Goal: Transaction & Acquisition: Purchase product/service

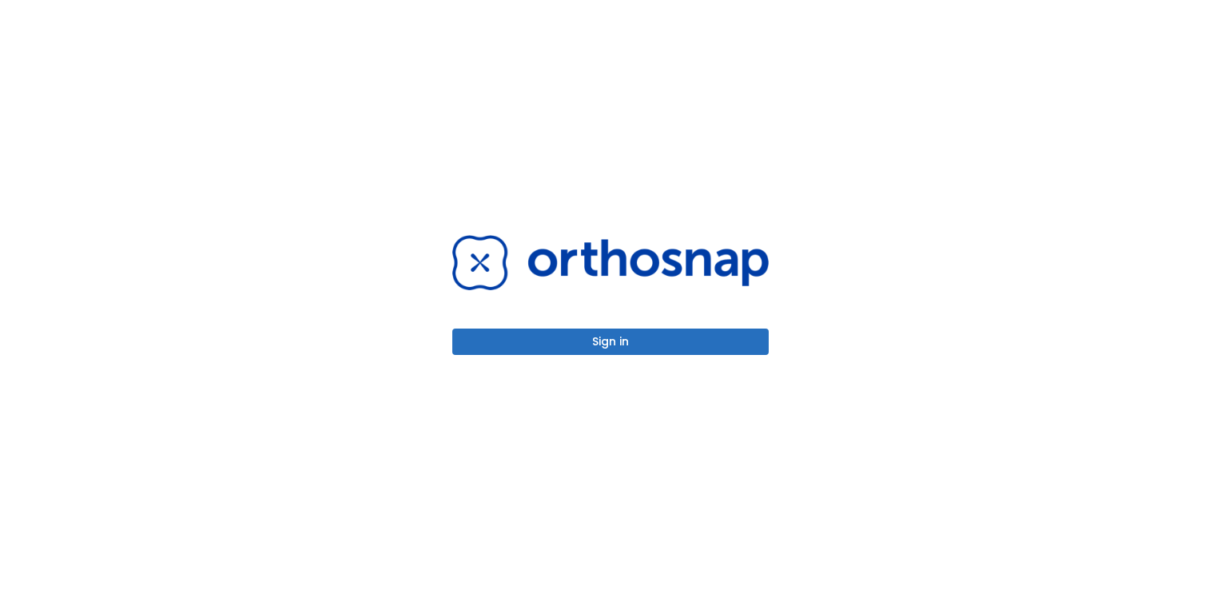
click at [622, 343] on button "Sign in" at bounding box center [610, 341] width 316 height 26
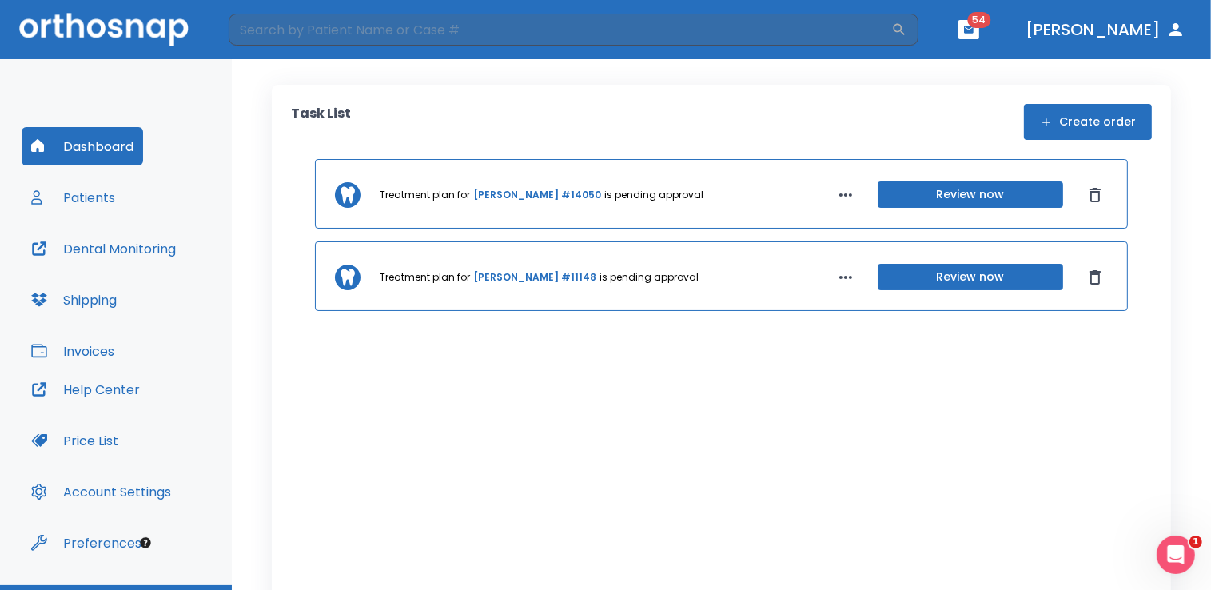
click at [90, 201] on button "Patients" at bounding box center [73, 197] width 103 height 38
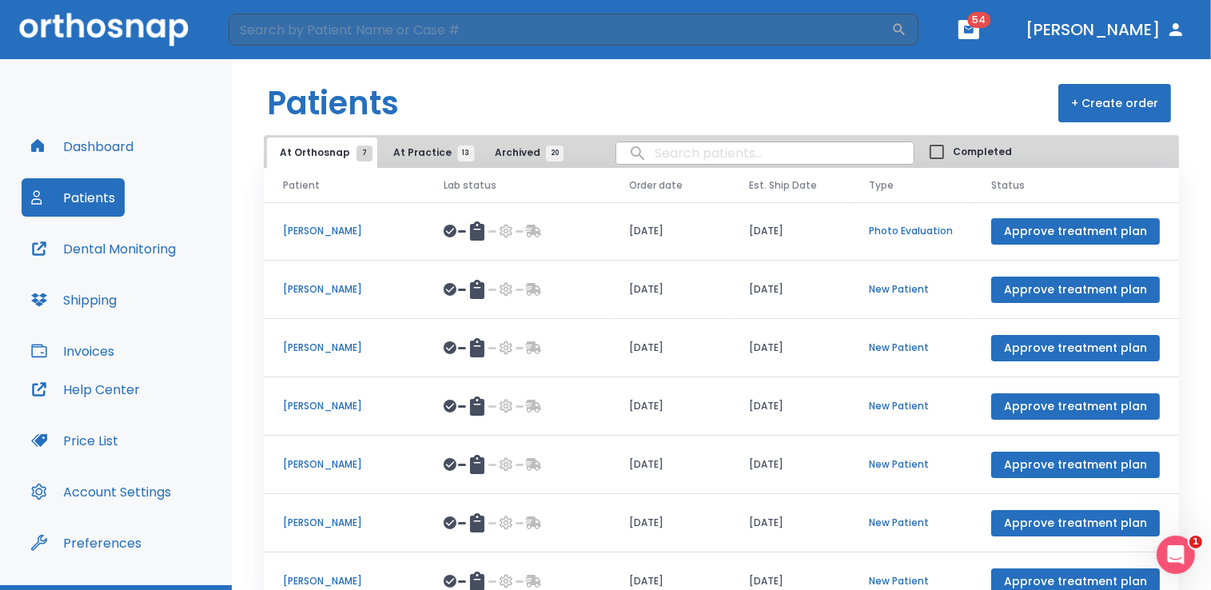
scroll to position [8, 0]
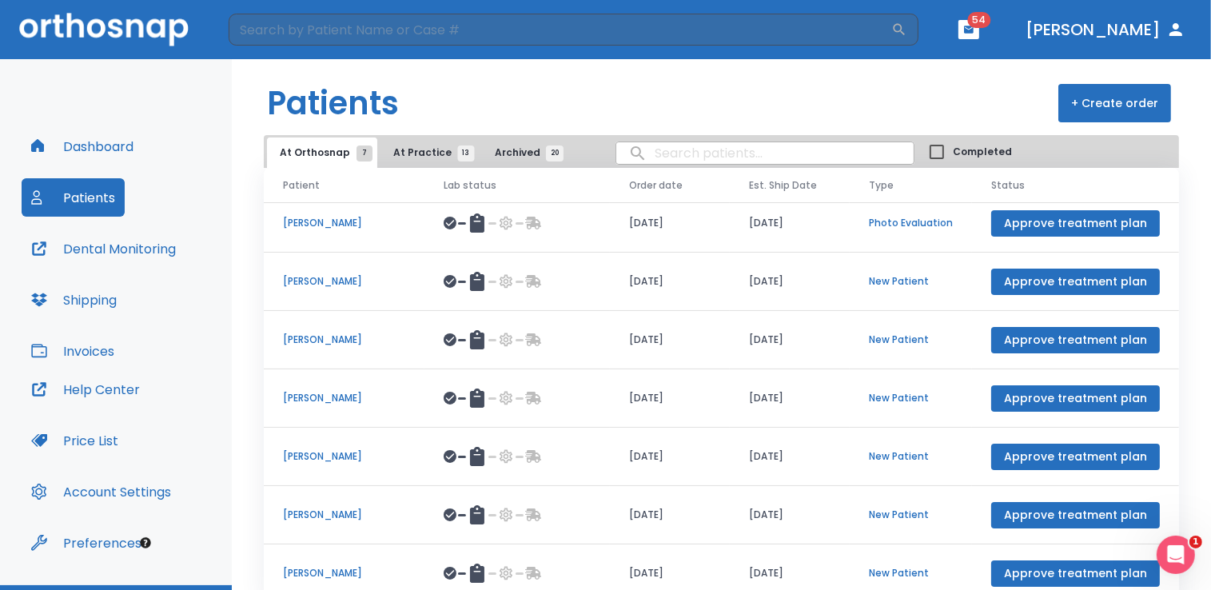
click at [408, 149] on span "At Practice 13" at bounding box center [429, 152] width 73 height 14
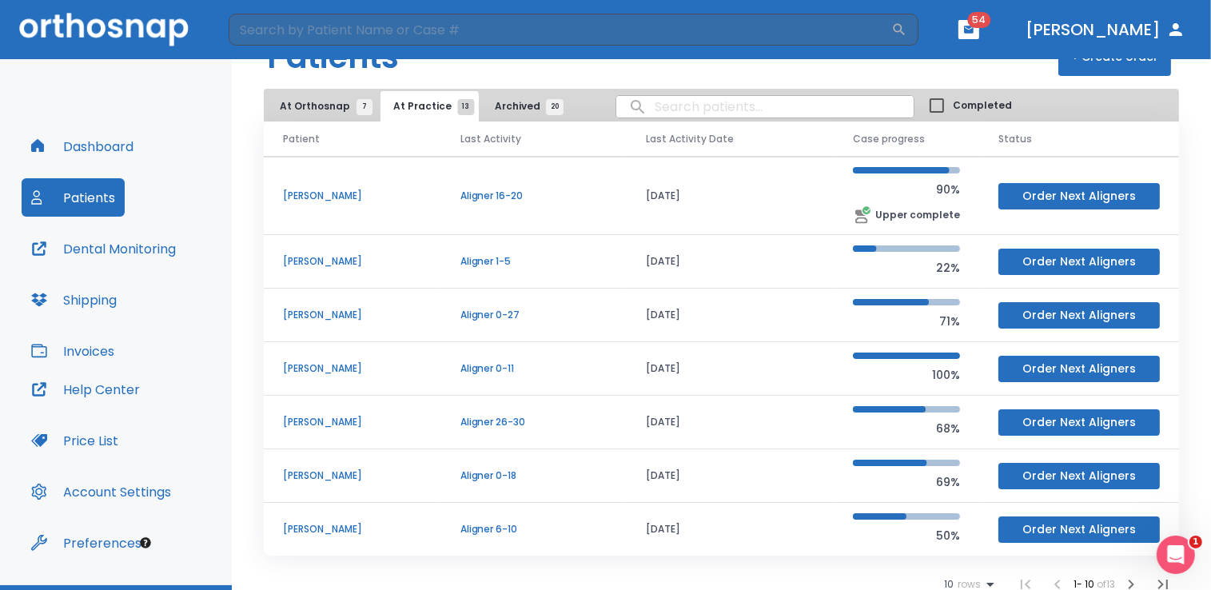
scroll to position [56, 0]
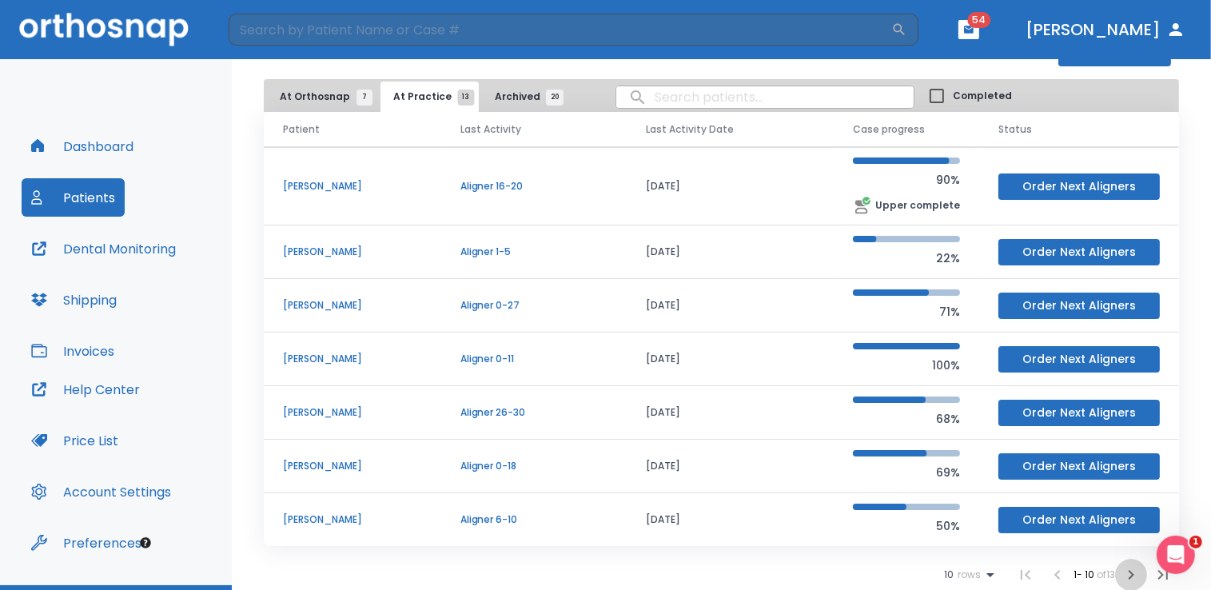
click at [1121, 575] on icon "button" at bounding box center [1130, 574] width 19 height 19
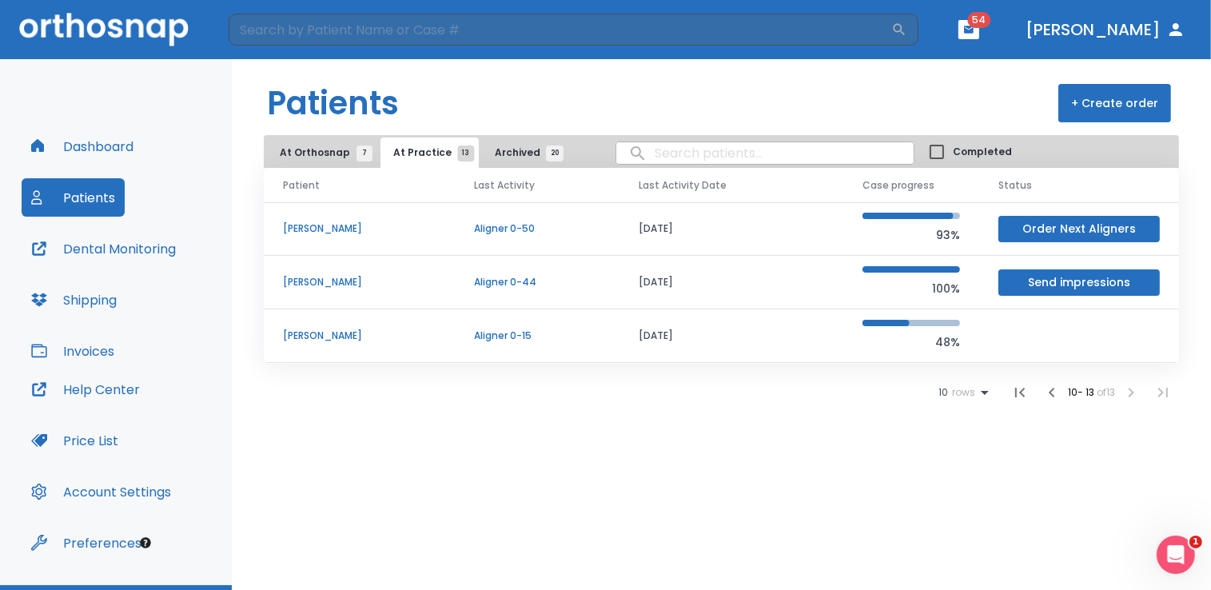
click at [340, 336] on p "[PERSON_NAME]" at bounding box center [359, 335] width 153 height 14
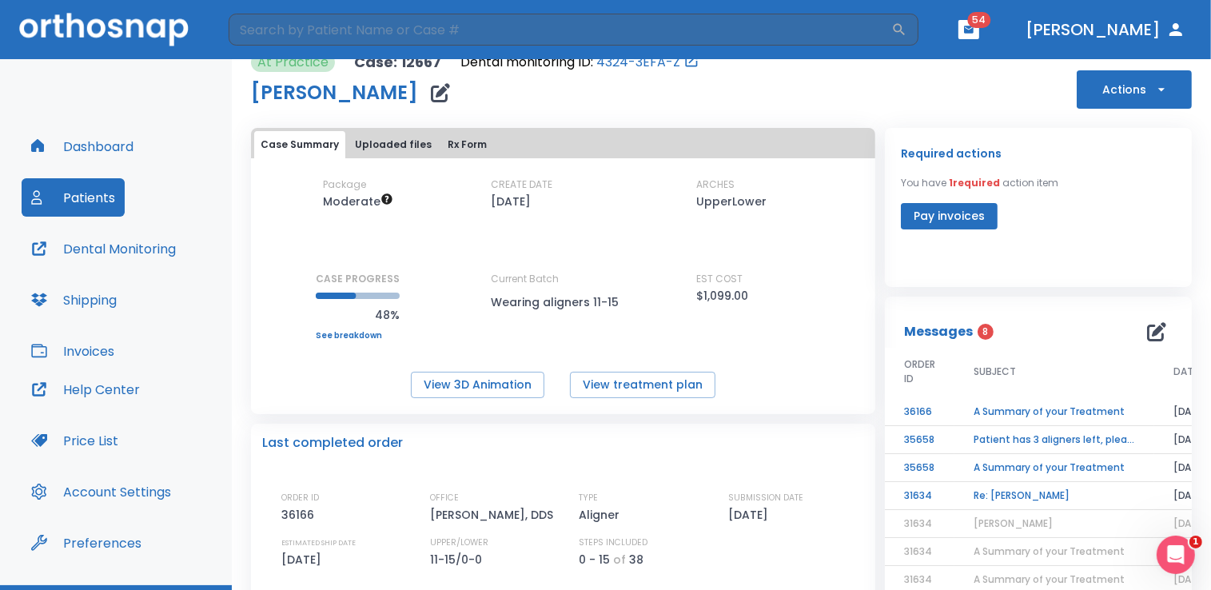
scroll to position [80, 0]
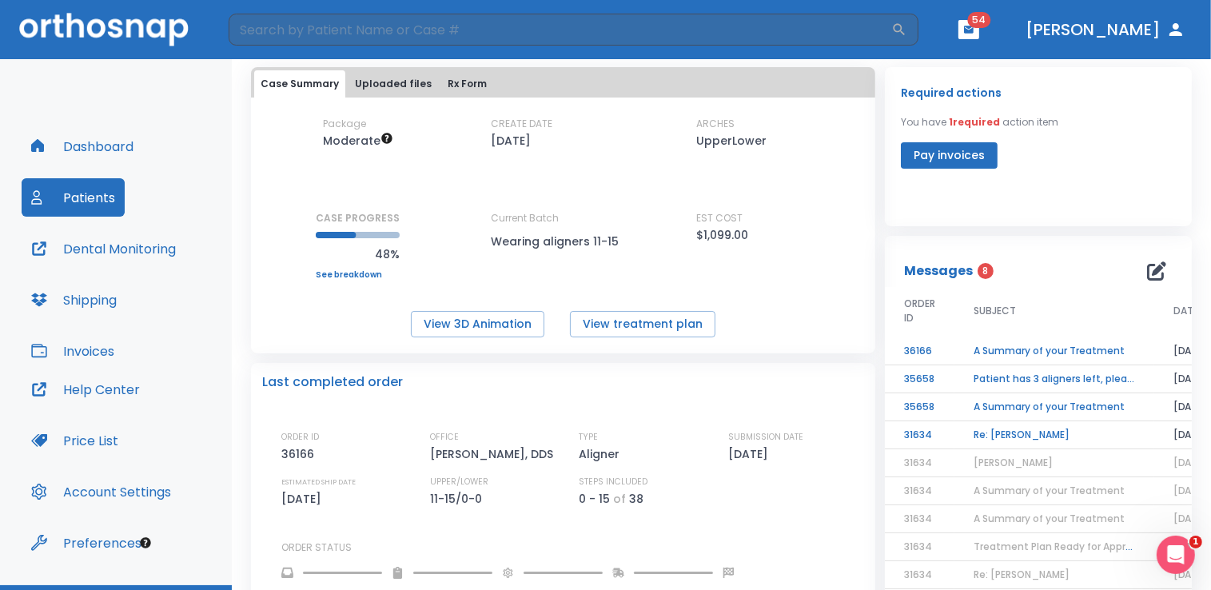
click at [1017, 379] on td "Patient has 3 aligners left, please order next set!" at bounding box center [1054, 379] width 200 height 28
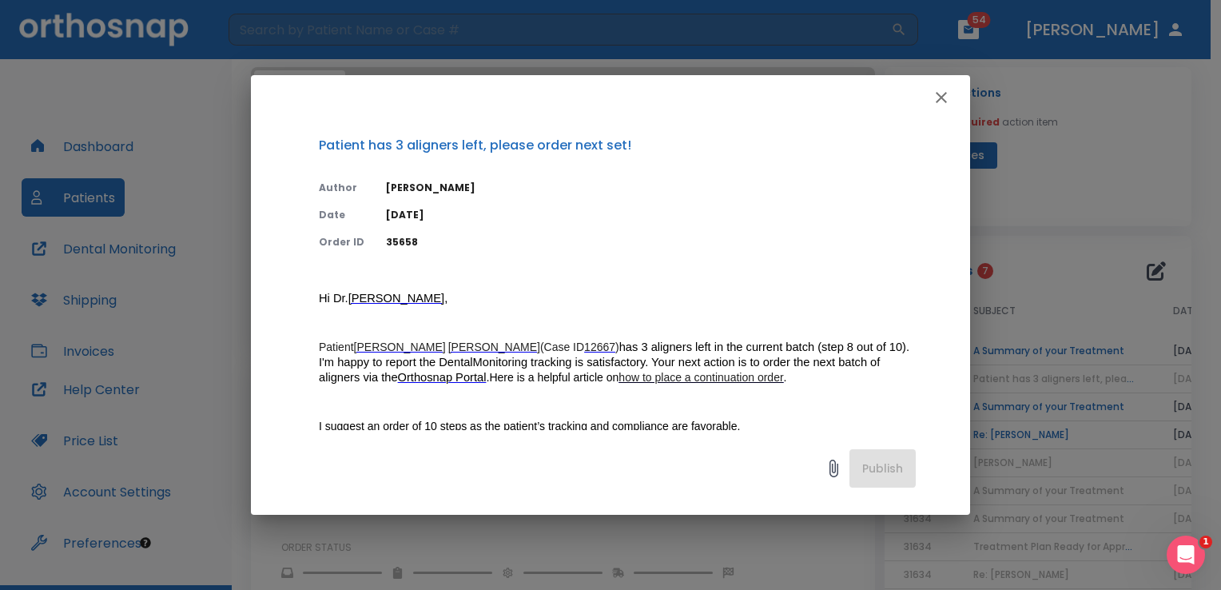
click at [945, 93] on icon "button" at bounding box center [941, 97] width 11 height 11
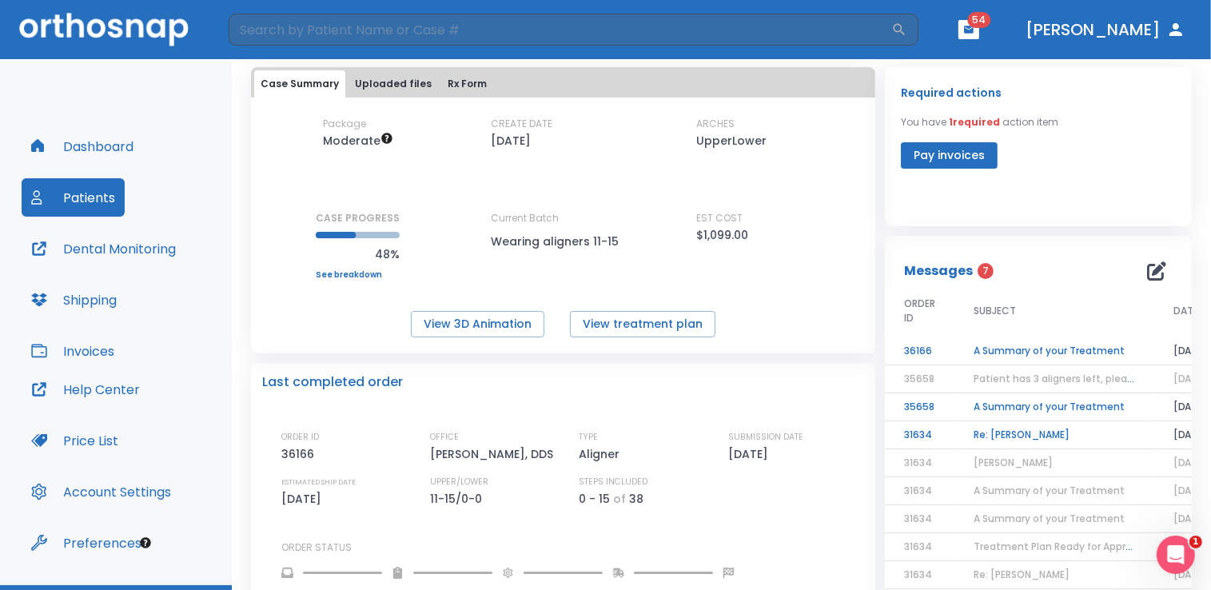
click at [1047, 353] on td "A Summary of your Treatment" at bounding box center [1054, 351] width 200 height 28
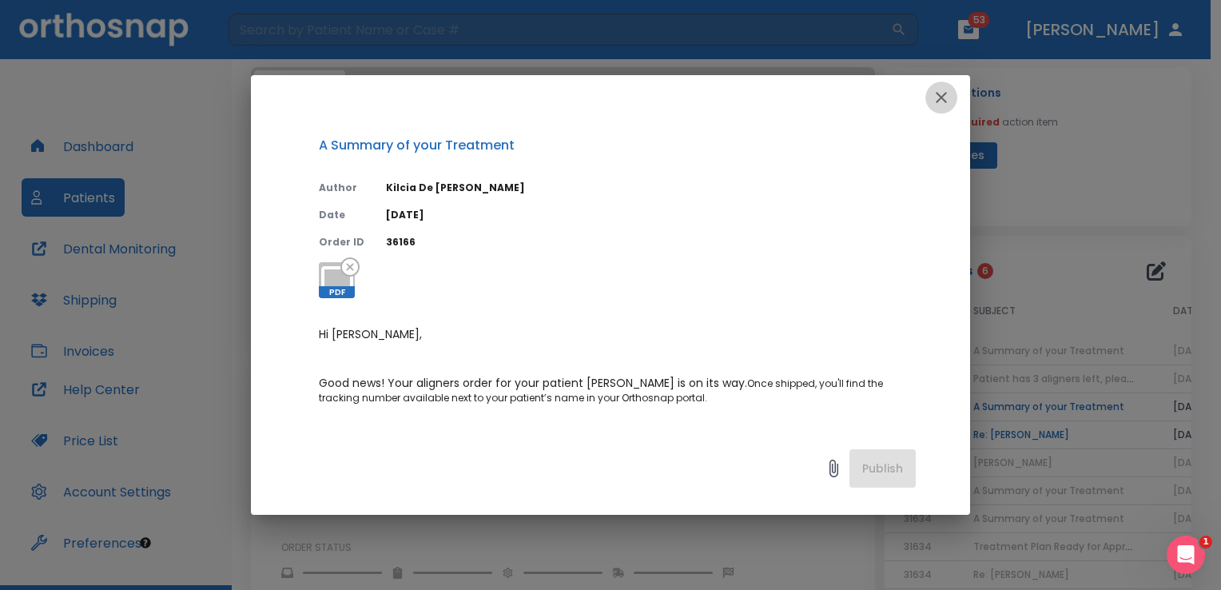
click at [942, 101] on icon "button" at bounding box center [941, 97] width 19 height 19
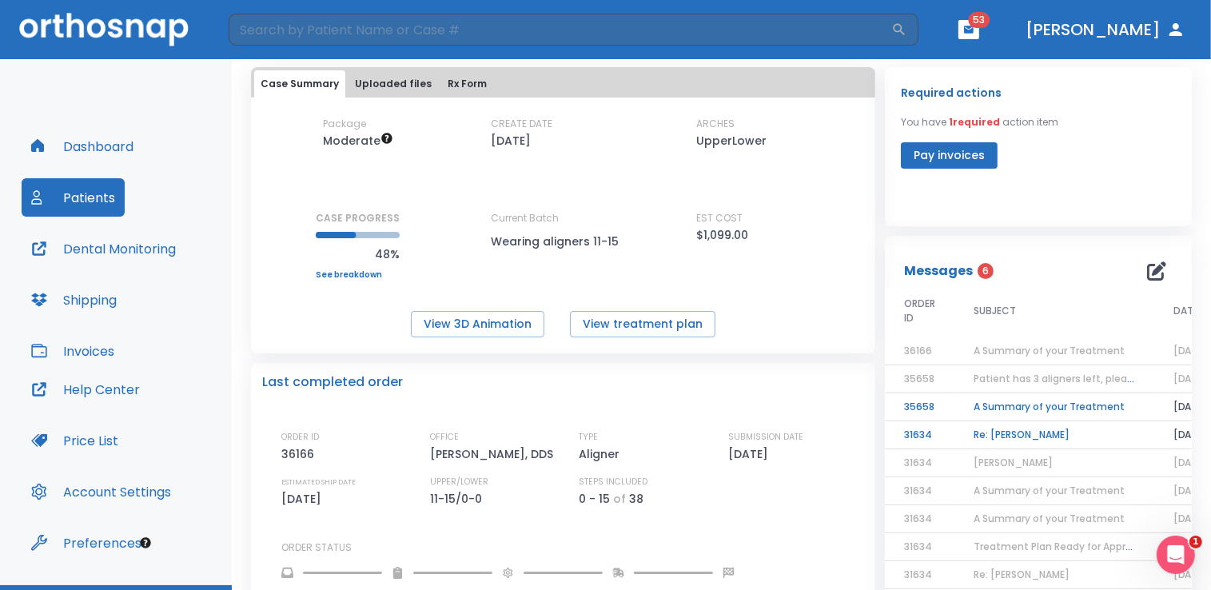
click at [1087, 348] on span "A Summary of your Treatment" at bounding box center [1048, 351] width 151 height 14
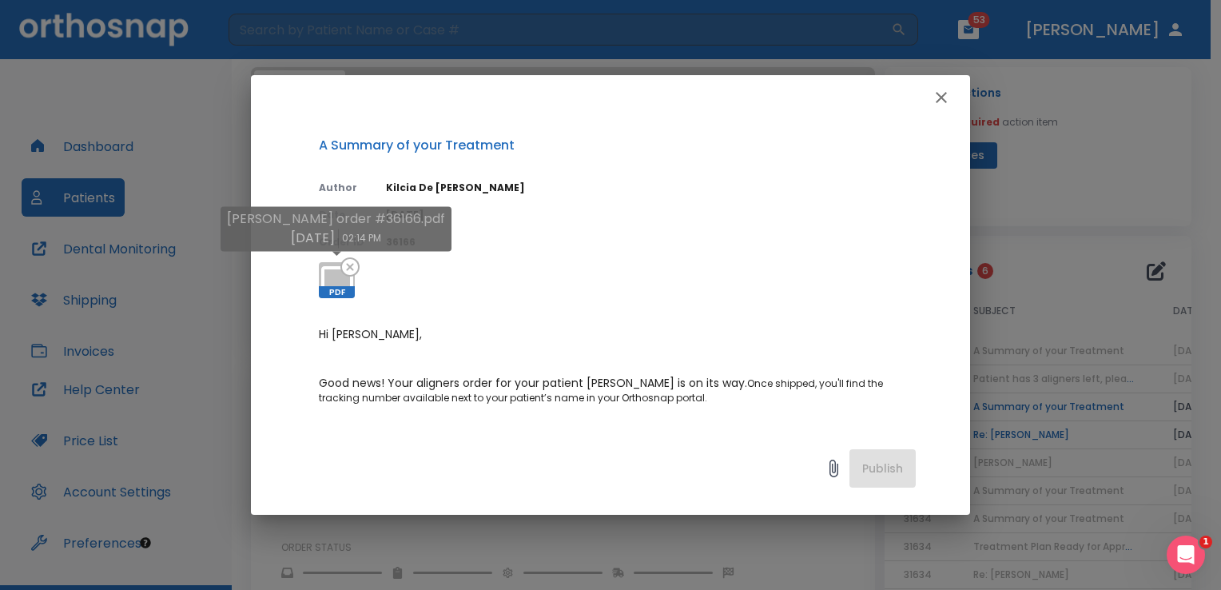
click at [346, 285] on icon at bounding box center [337, 280] width 38 height 38
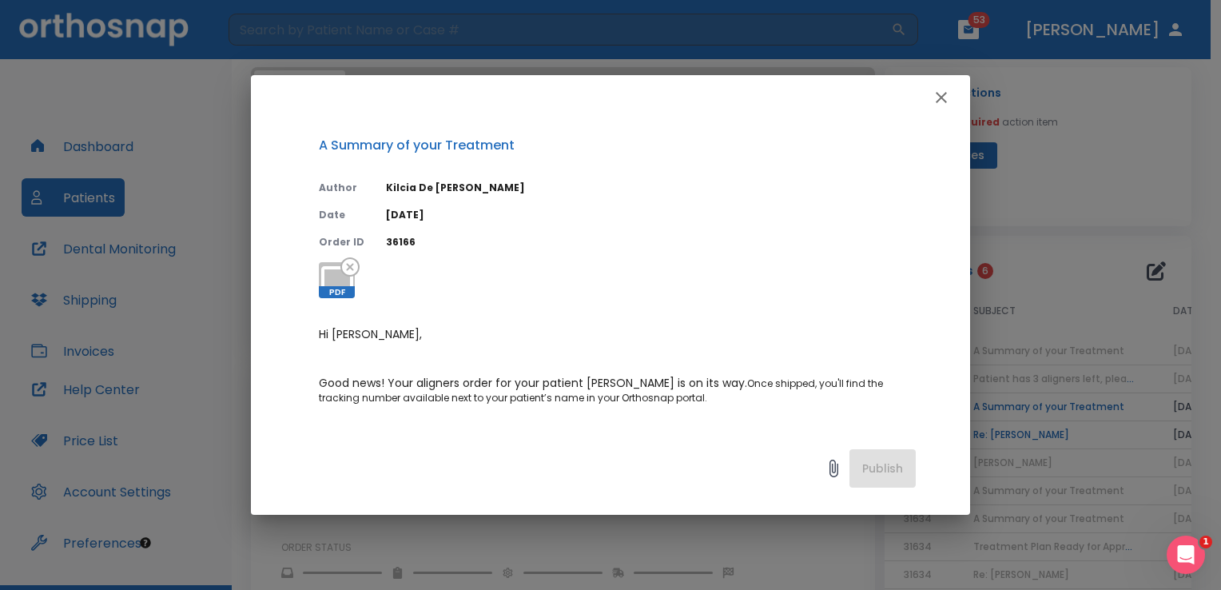
click at [1151, 161] on div "A Summary of your Treatment Author Kilcia De Jesus Date 08/22/25 Order ID 36166…" at bounding box center [610, 295] width 1221 height 590
click at [938, 97] on icon "button" at bounding box center [941, 97] width 19 height 19
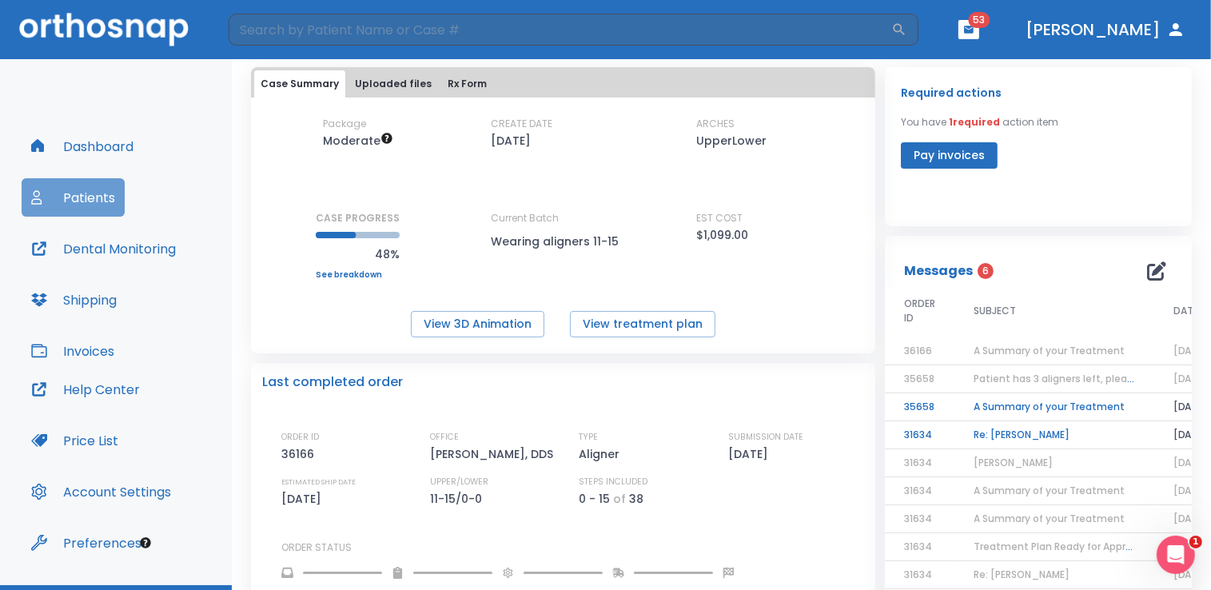
click at [97, 187] on button "Patients" at bounding box center [73, 197] width 103 height 38
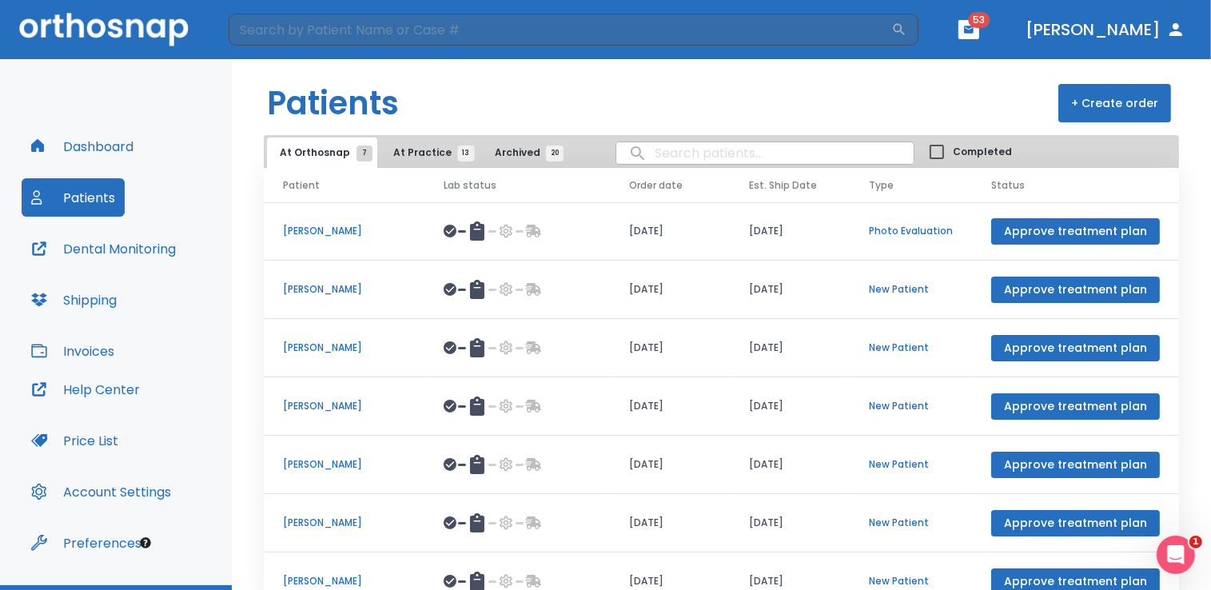
click at [1155, 463] on td "Approve treatment plan" at bounding box center [1075, 465] width 207 height 58
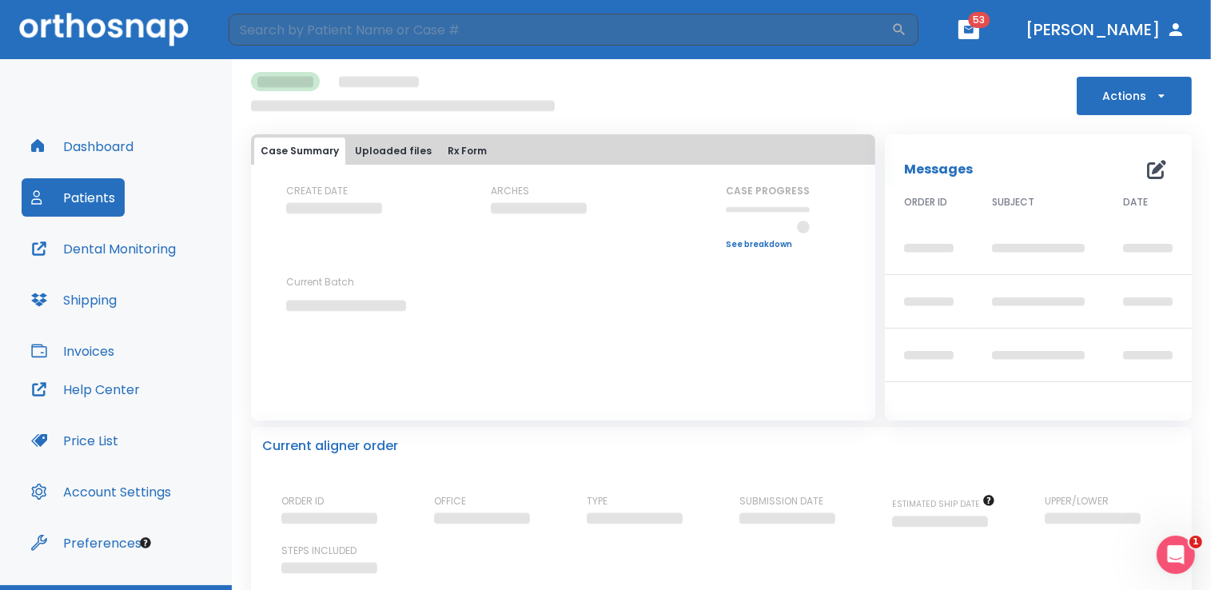
click at [72, 184] on button "Patients" at bounding box center [73, 197] width 103 height 38
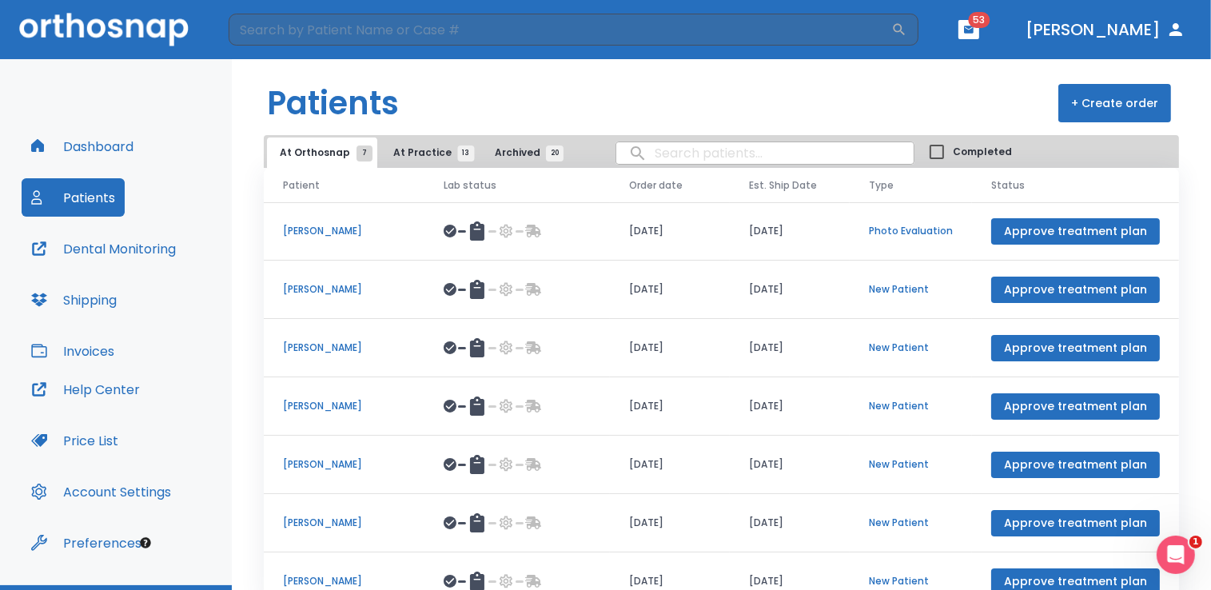
scroll to position [56, 0]
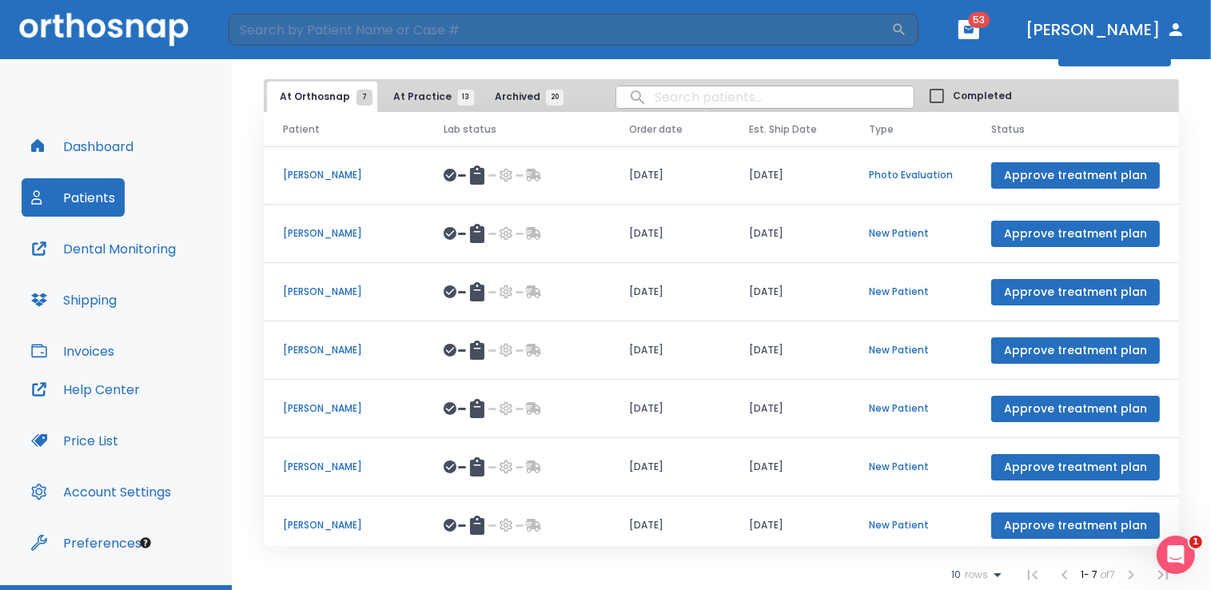
click at [320, 526] on p "[PERSON_NAME]" at bounding box center [344, 525] width 122 height 14
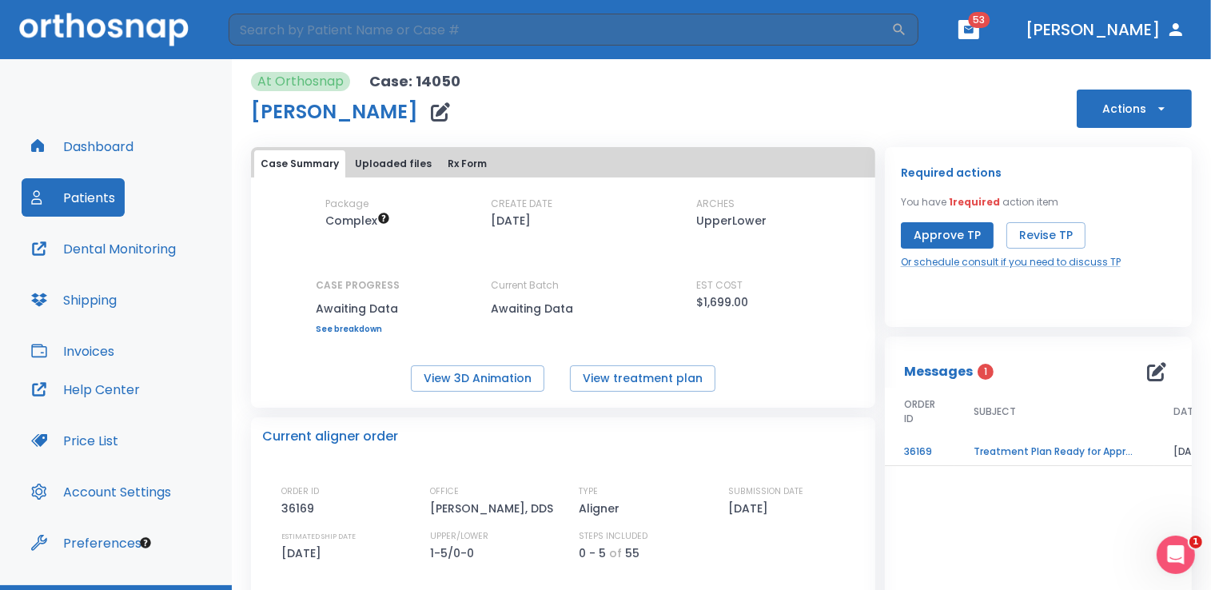
click at [94, 196] on button "Patients" at bounding box center [73, 197] width 103 height 38
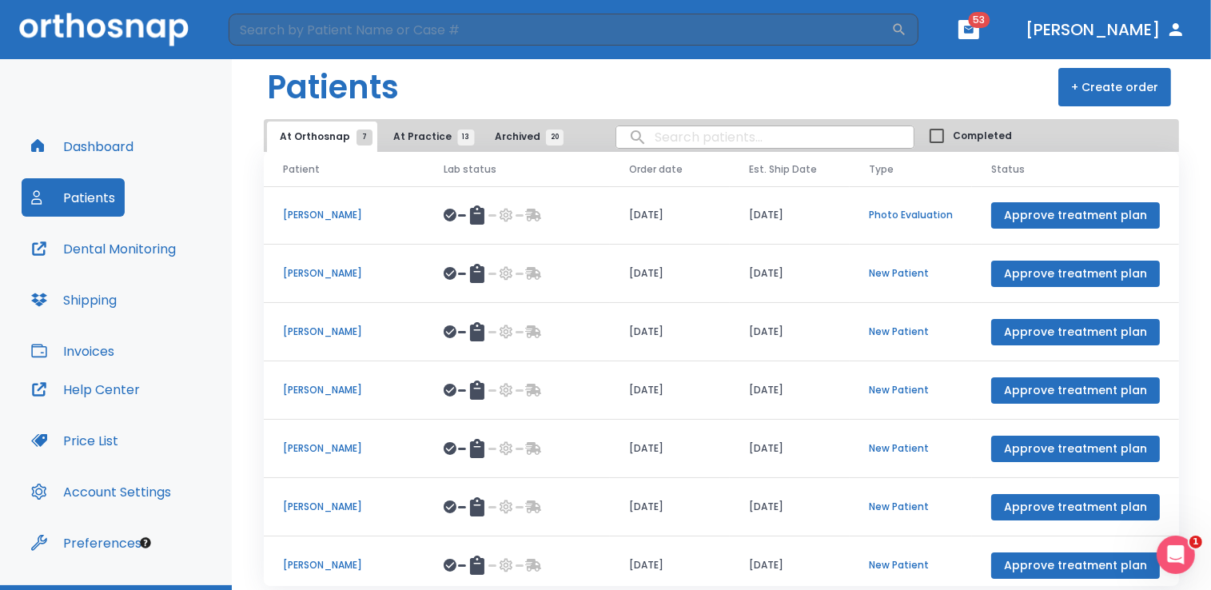
scroll to position [56, 0]
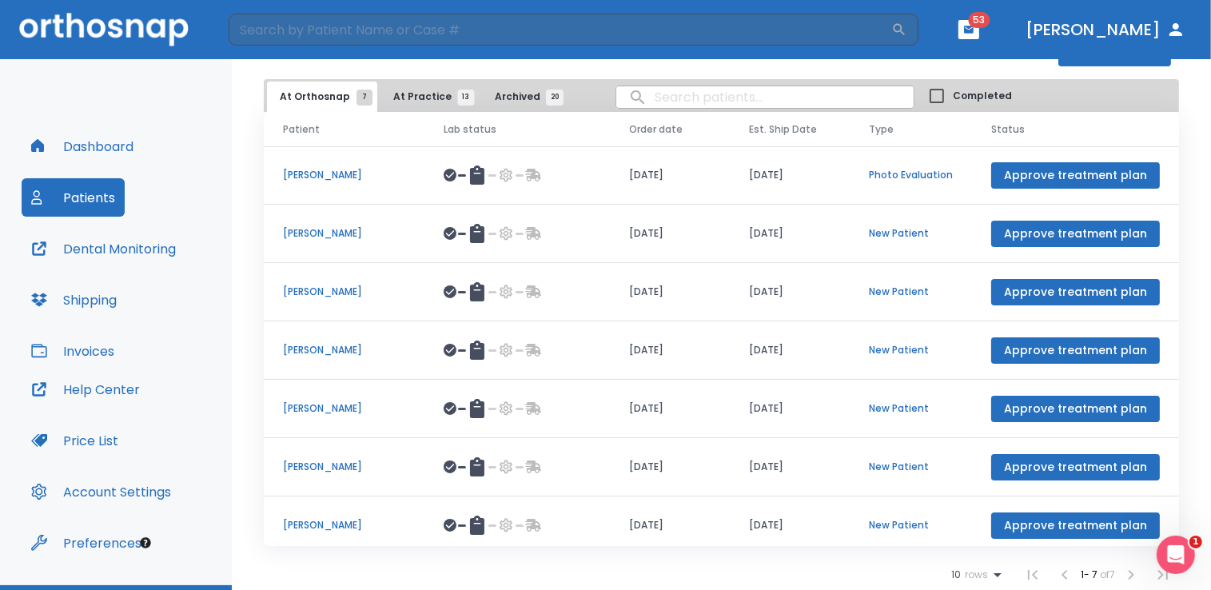
click at [1119, 574] on li at bounding box center [1131, 575] width 32 height 32
click at [993, 573] on icon at bounding box center [997, 575] width 8 height 4
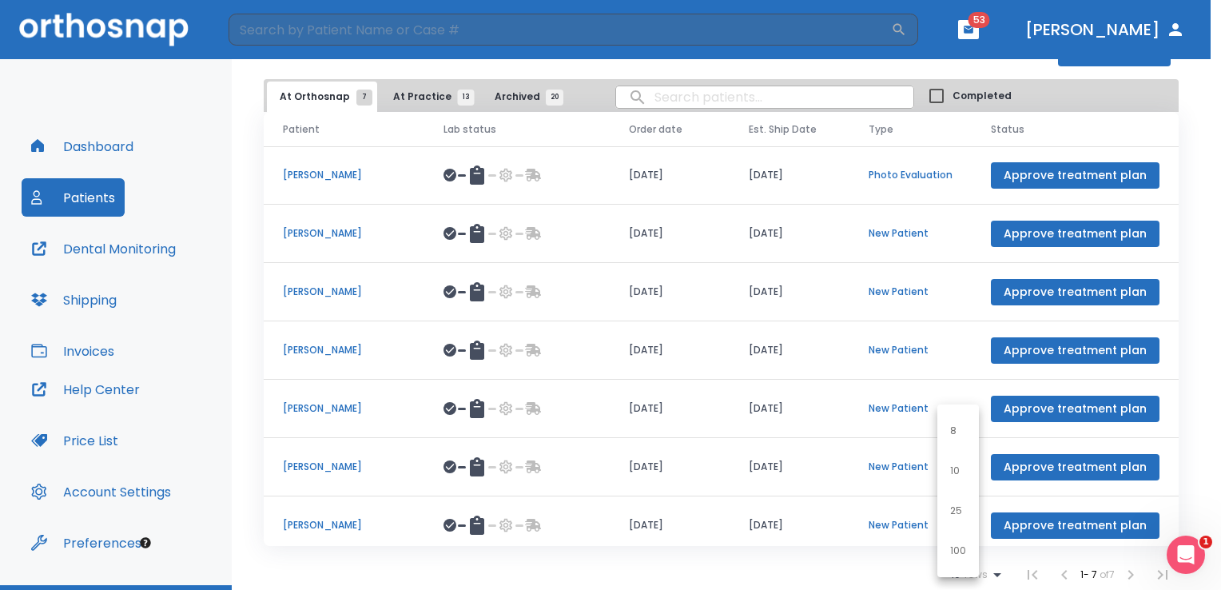
click at [950, 507] on p "25" at bounding box center [956, 510] width 12 height 14
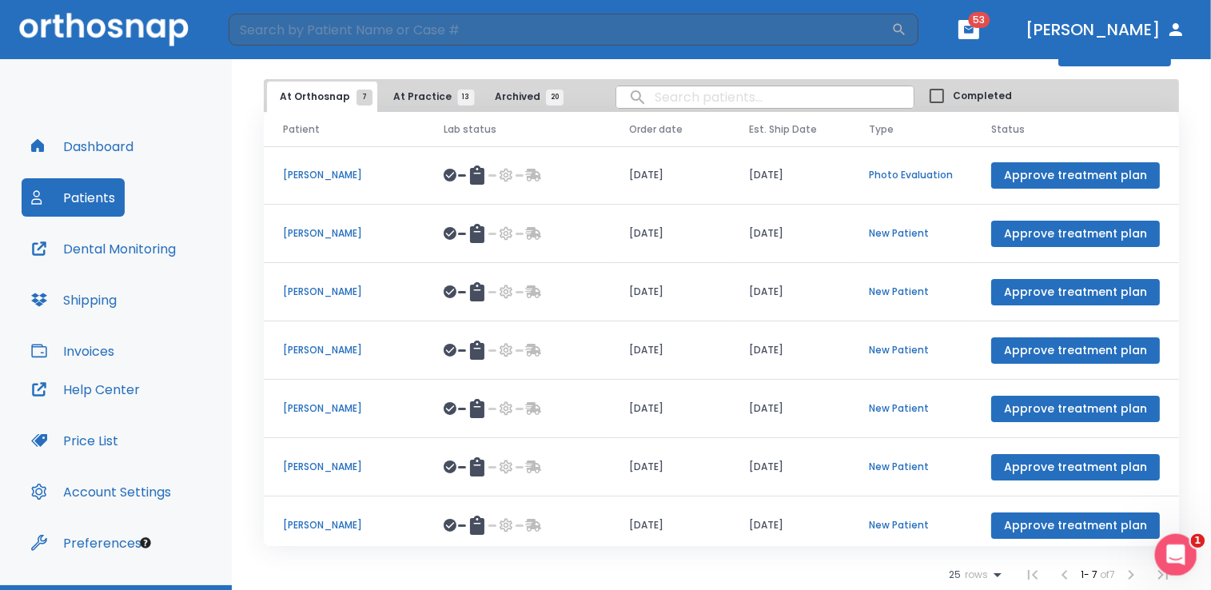
click at [1162, 569] on div "Open Intercom Messenger" at bounding box center [1173, 552] width 38 height 38
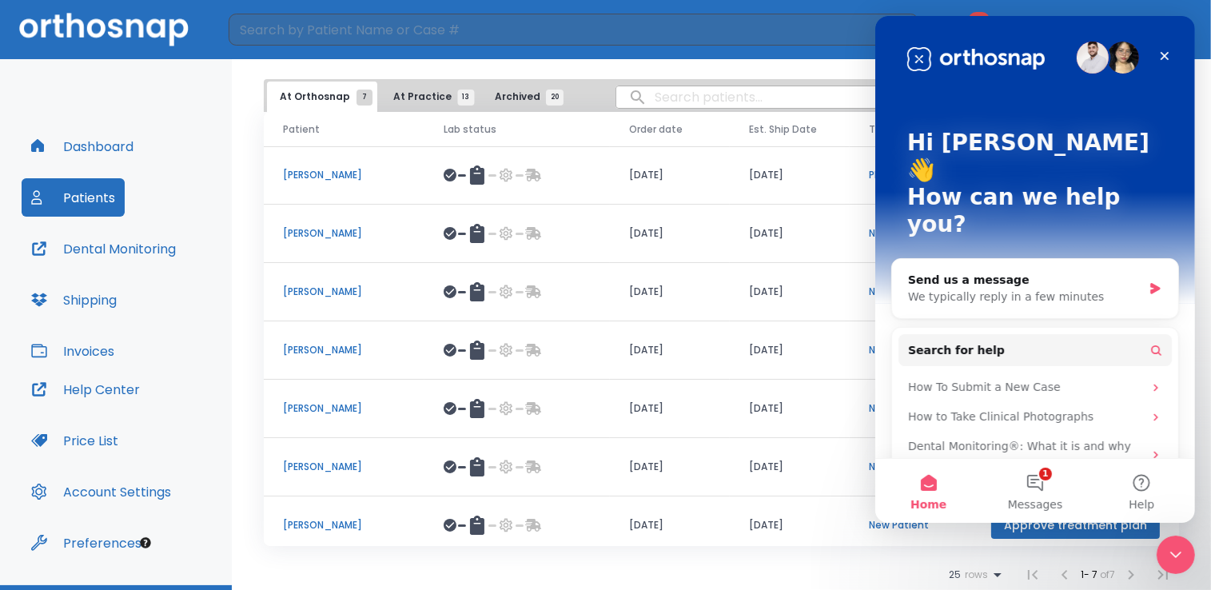
click at [829, 559] on div "25 rows 1 - 7 of 7" at bounding box center [721, 575] width 915 height 32
click at [1161, 53] on icon "Close" at bounding box center [1164, 56] width 9 height 9
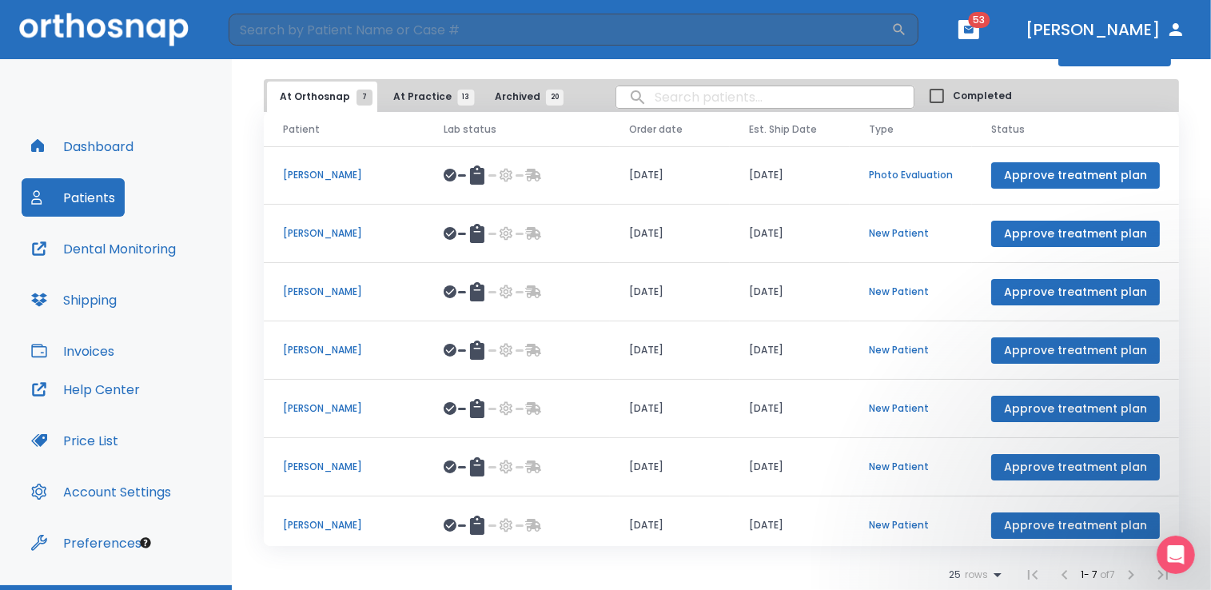
scroll to position [6, 0]
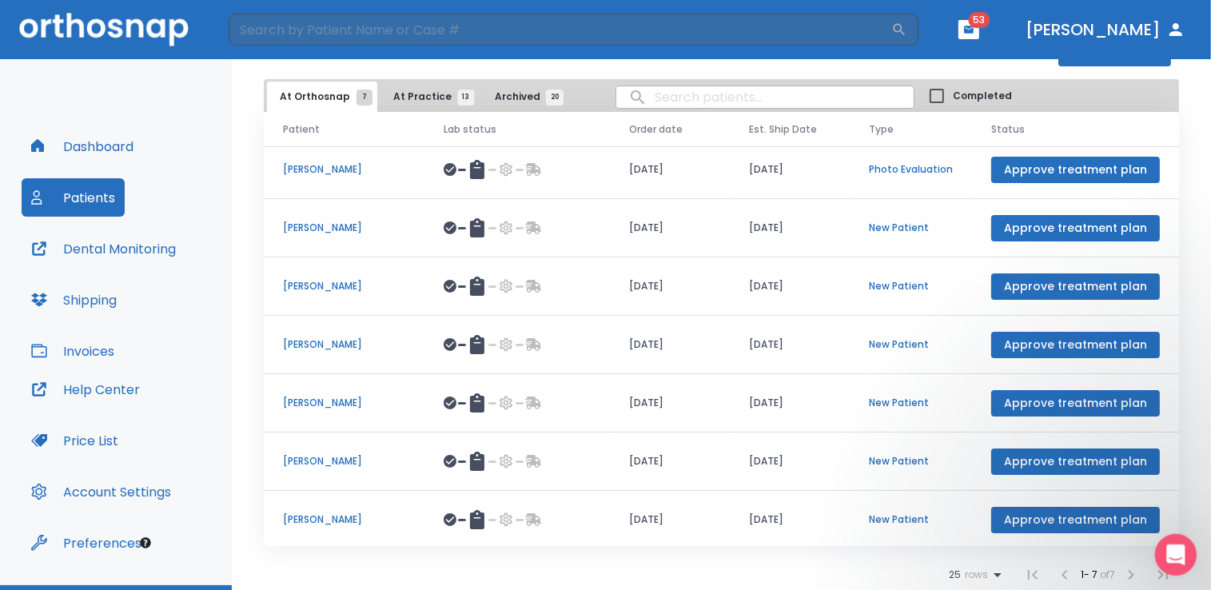
click at [1167, 575] on body "​ 53 Dr. Soucie Dashboard Patients Dental Monitoring Shipping Invoices Help Cen…" at bounding box center [605, 295] width 1211 height 590
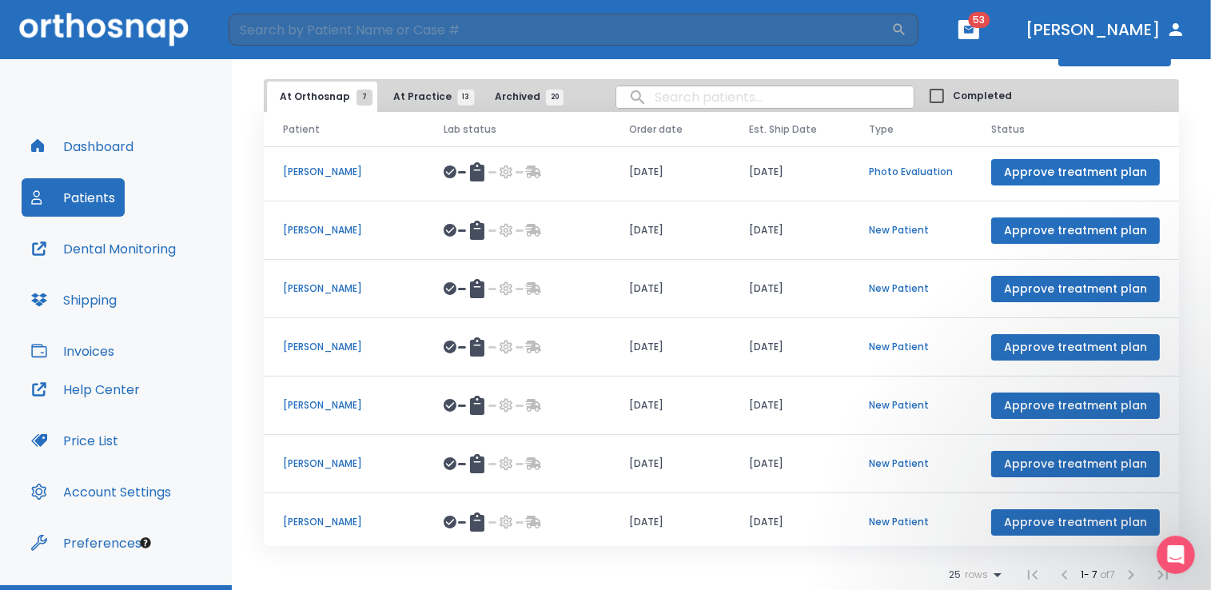
scroll to position [0, 0]
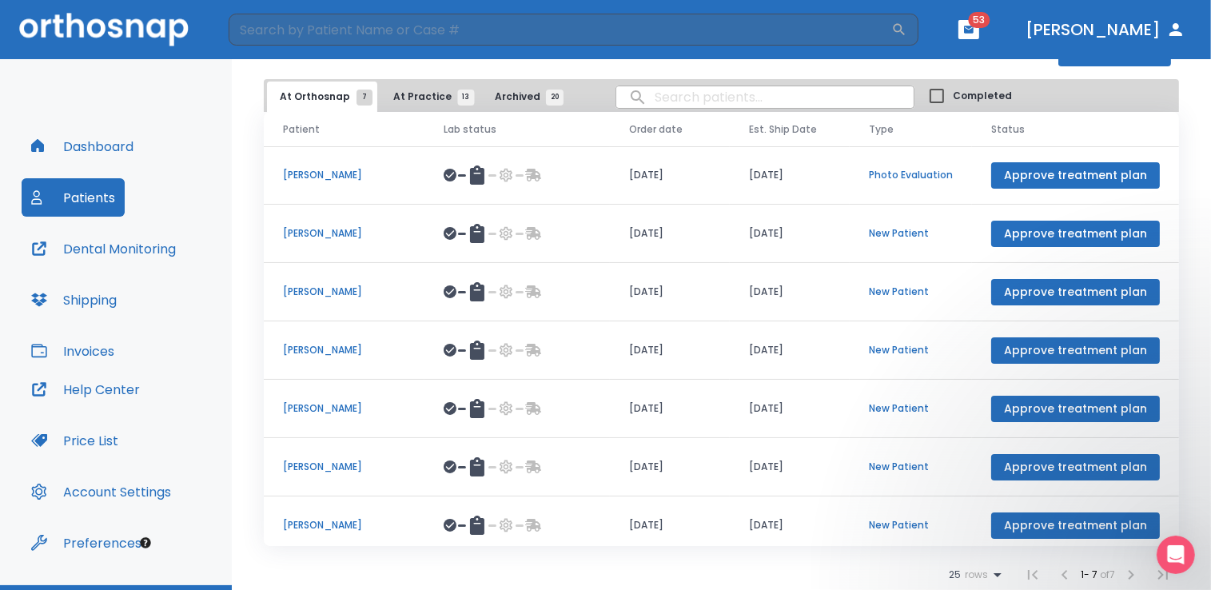
click at [1119, 571] on li at bounding box center [1131, 575] width 32 height 32
click at [404, 94] on span "At Practice 13" at bounding box center [429, 97] width 73 height 14
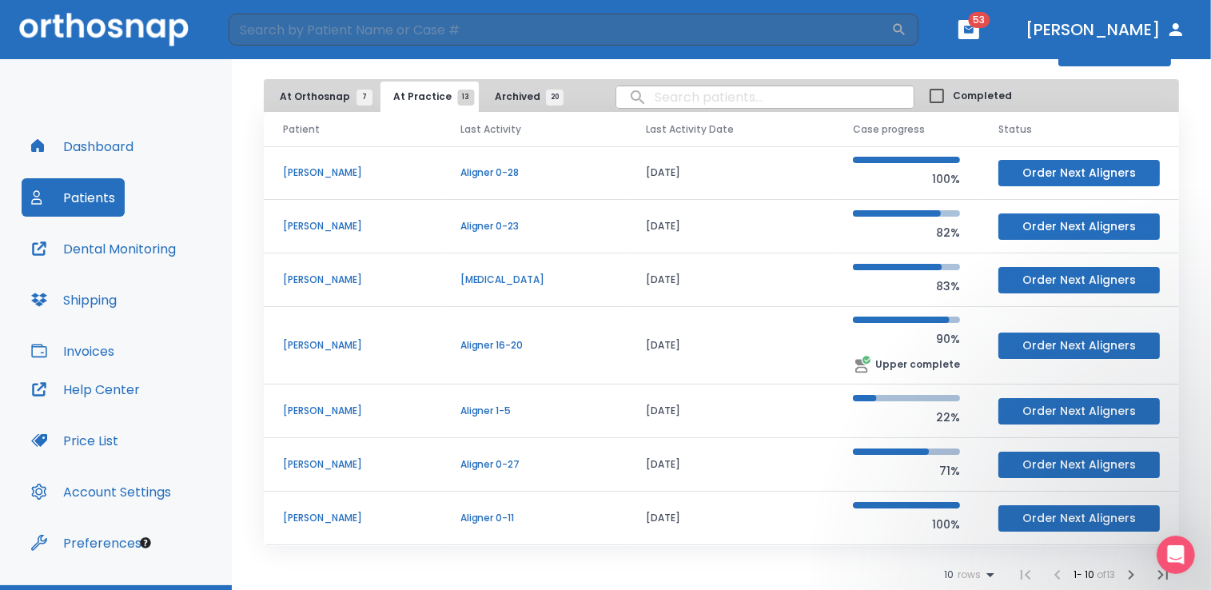
click at [320, 95] on span "At Orthosnap 7" at bounding box center [322, 97] width 85 height 14
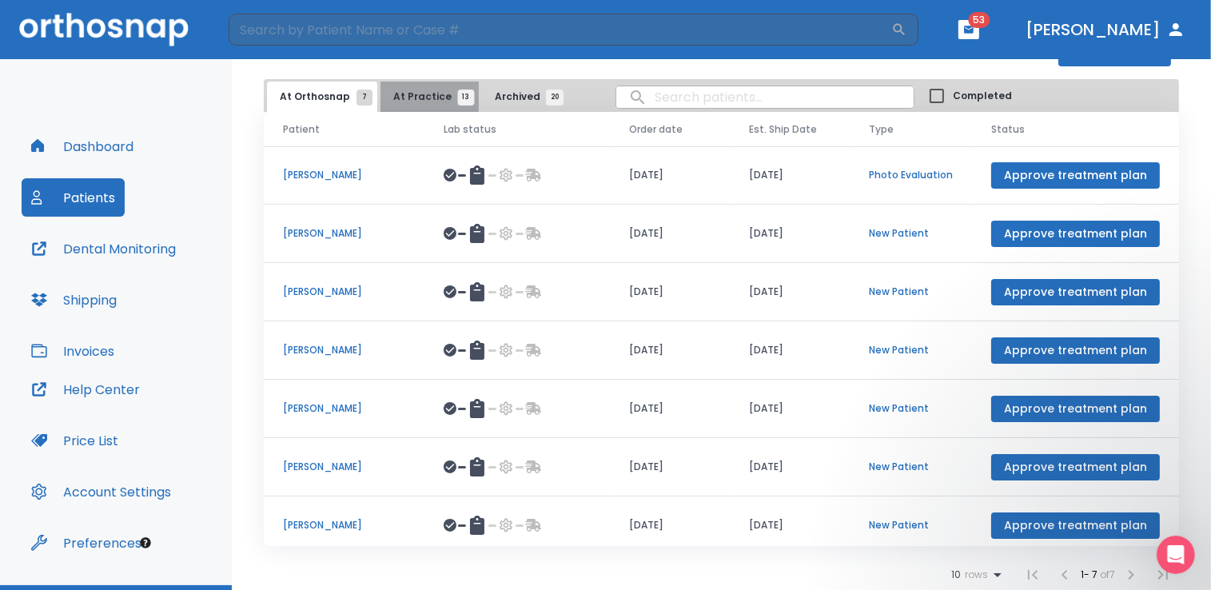
click at [425, 98] on span "At Practice 13" at bounding box center [429, 97] width 73 height 14
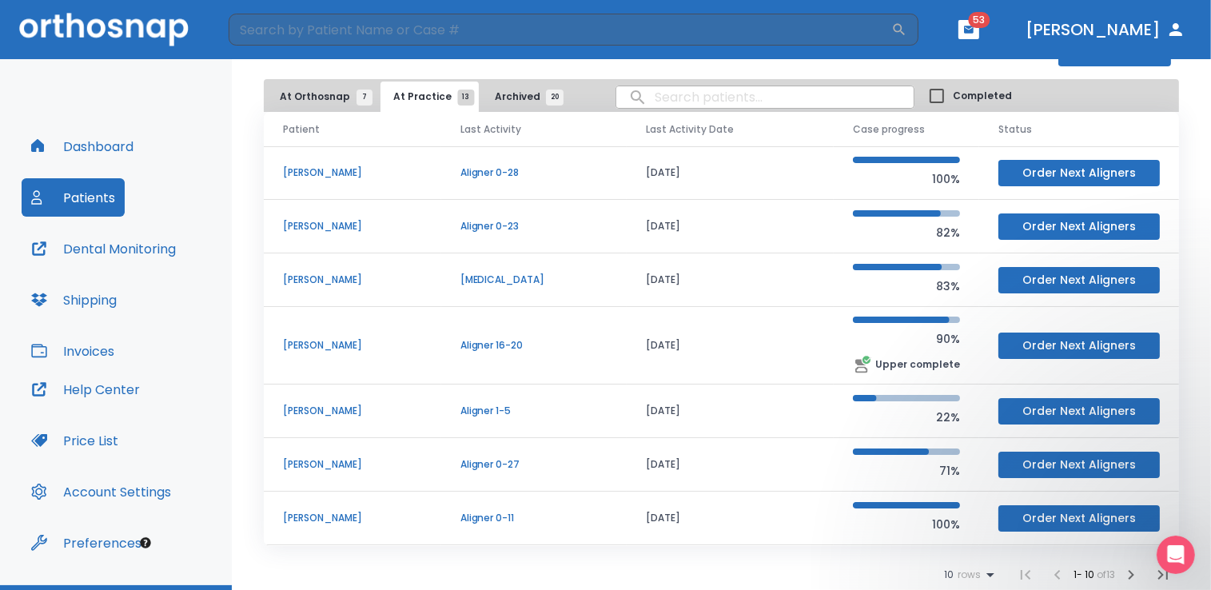
click at [1121, 571] on icon "button" at bounding box center [1130, 574] width 19 height 19
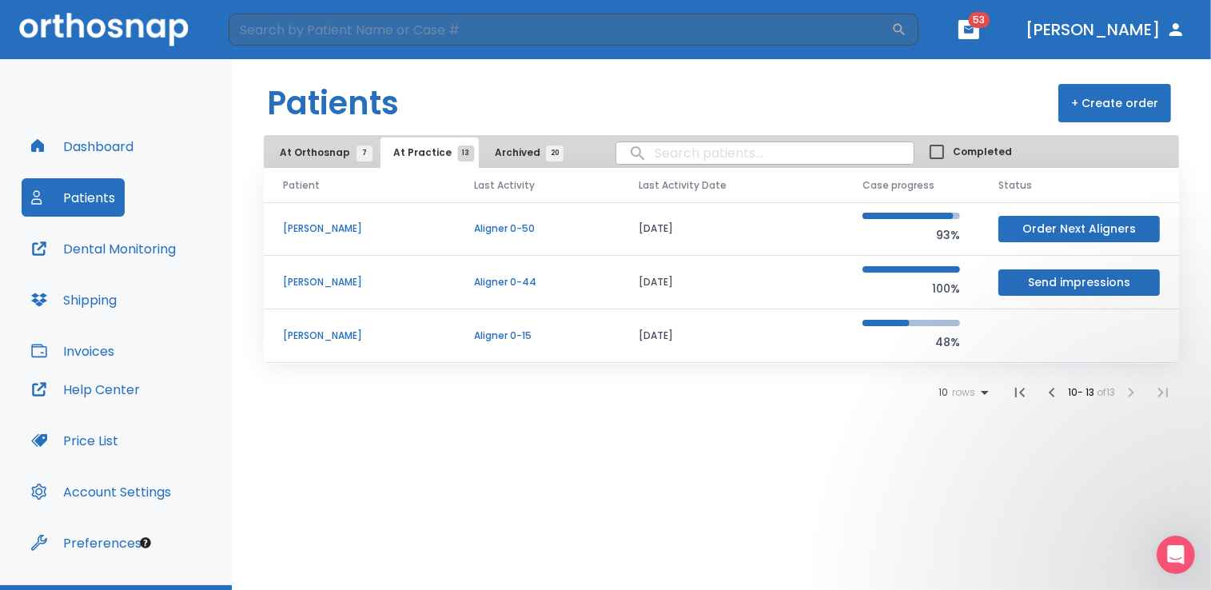
click at [321, 336] on p "[PERSON_NAME]" at bounding box center [359, 335] width 153 height 14
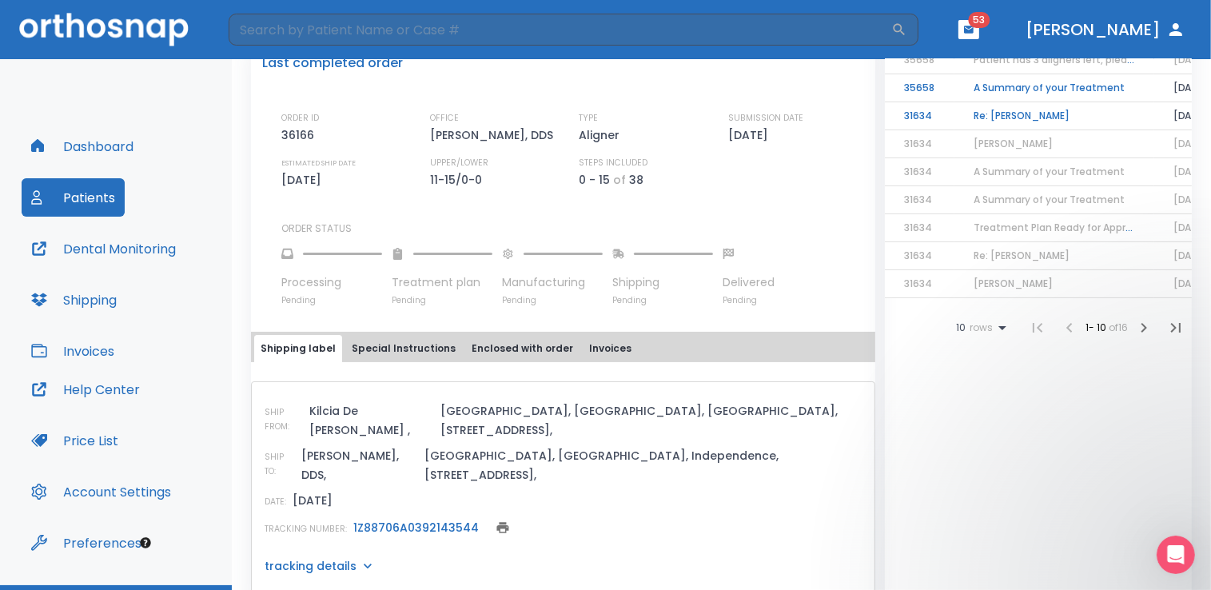
scroll to position [400, 0]
click at [348, 557] on p "tracking details" at bounding box center [311, 565] width 92 height 16
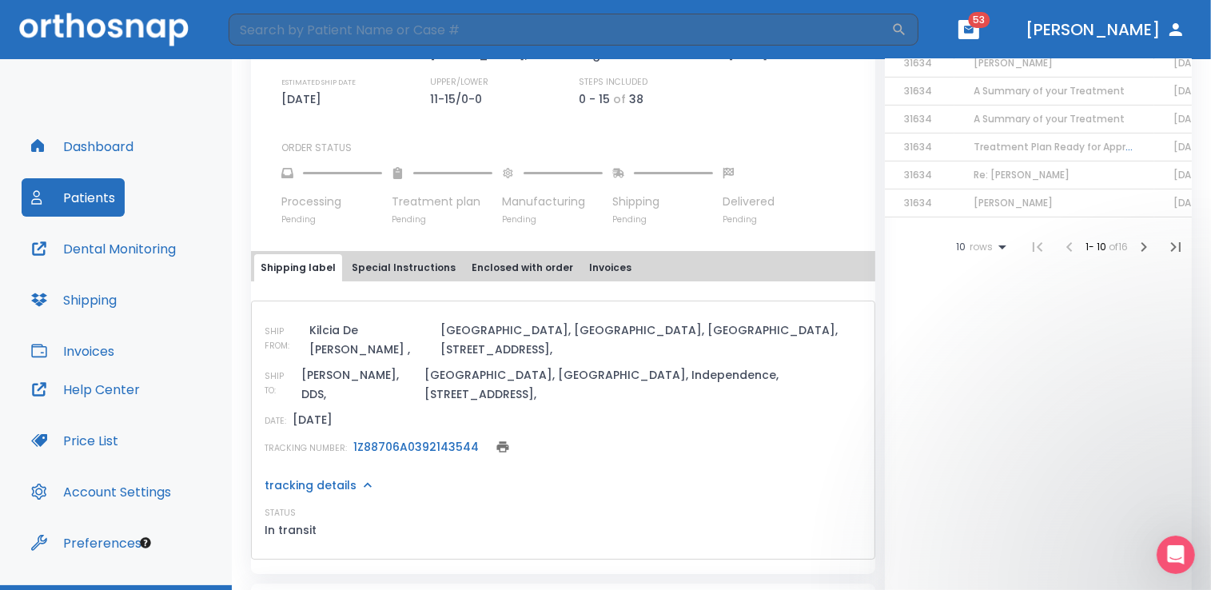
scroll to position [479, 0]
click at [85, 195] on button "Patients" at bounding box center [73, 197] width 103 height 38
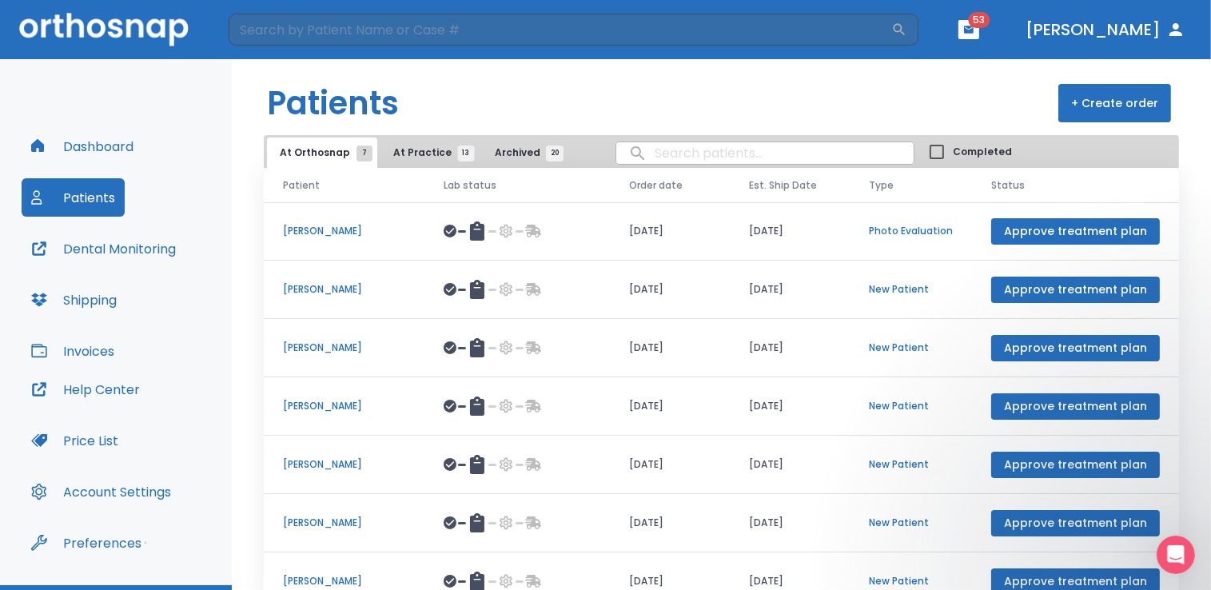
scroll to position [8, 0]
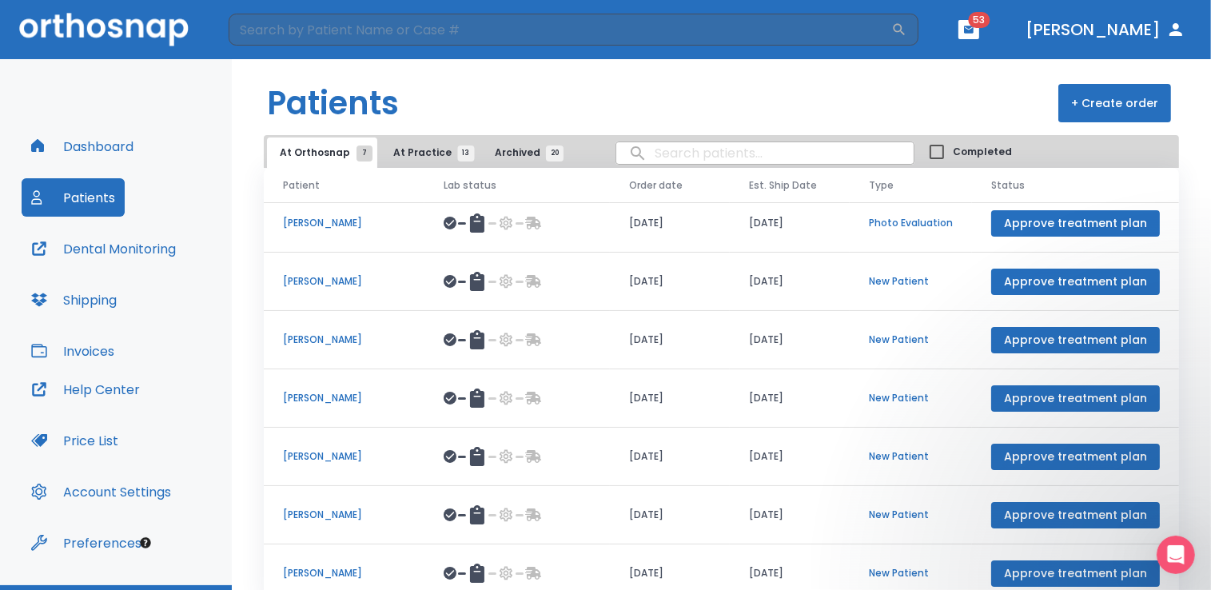
click at [333, 574] on p "[PERSON_NAME]" at bounding box center [344, 573] width 122 height 14
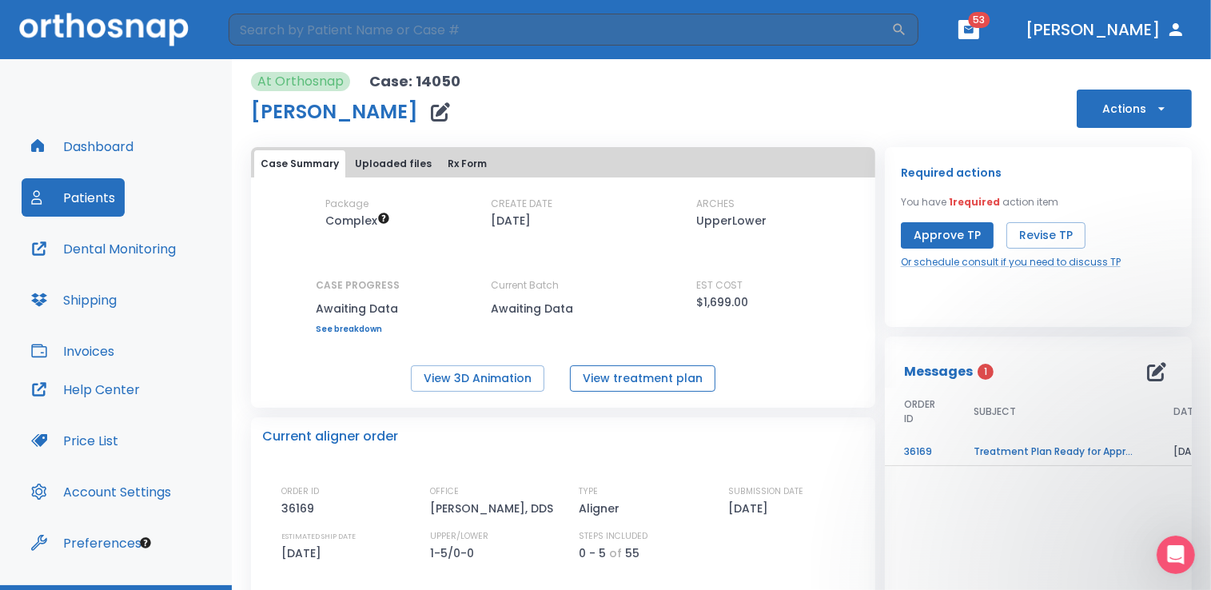
click at [622, 377] on button "View treatment plan" at bounding box center [642, 378] width 145 height 26
click at [515, 377] on button "View 3D Animation" at bounding box center [477, 378] width 133 height 26
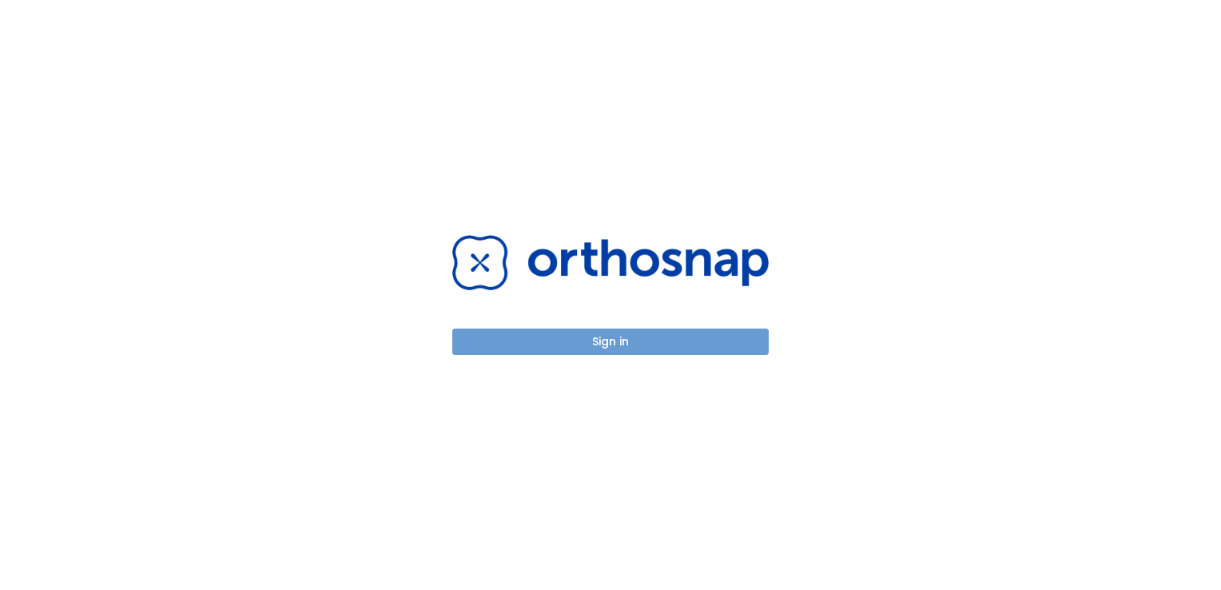
click at [618, 341] on button "Sign in" at bounding box center [610, 341] width 316 height 26
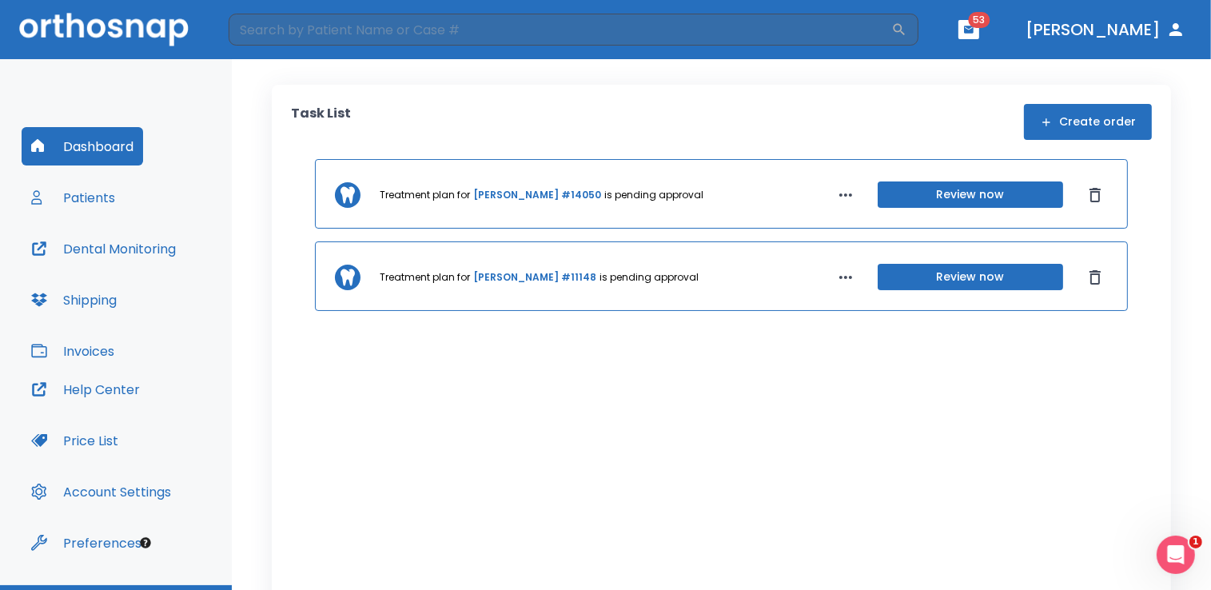
click at [70, 193] on button "Patients" at bounding box center [73, 197] width 103 height 38
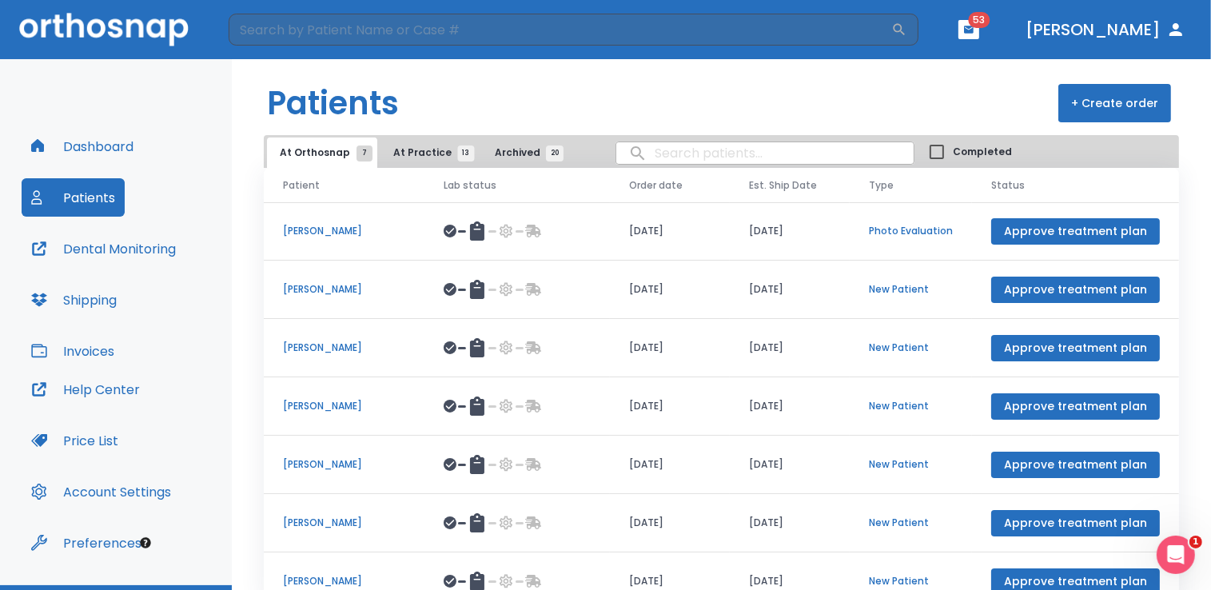
click at [90, 351] on button "Invoices" at bounding box center [73, 351] width 102 height 38
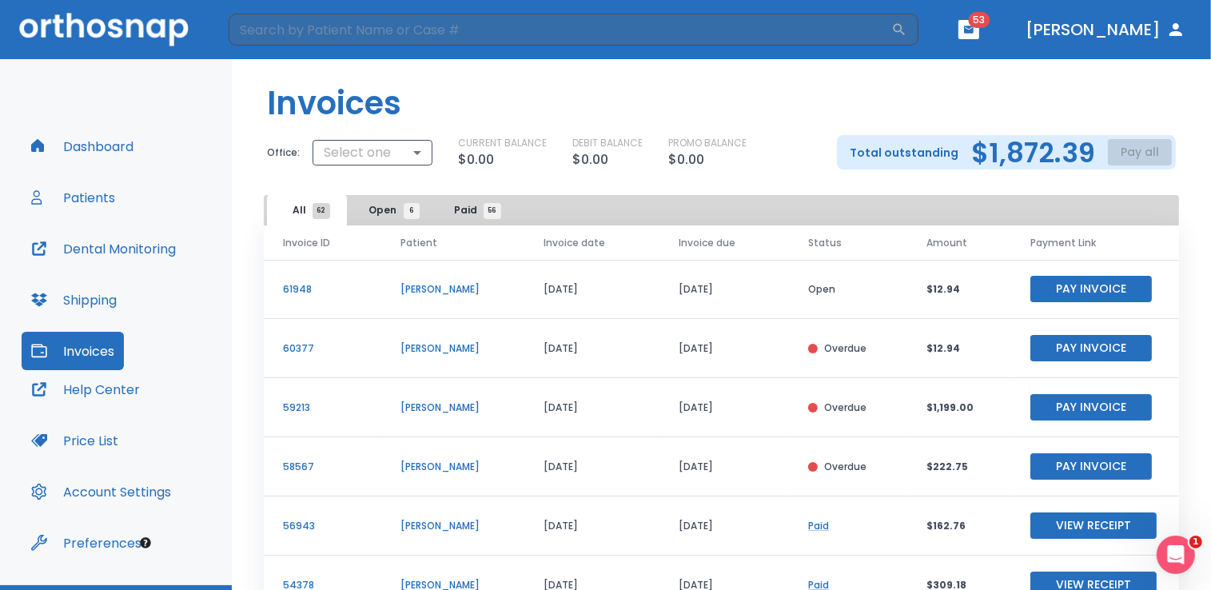
scroll to position [80, 0]
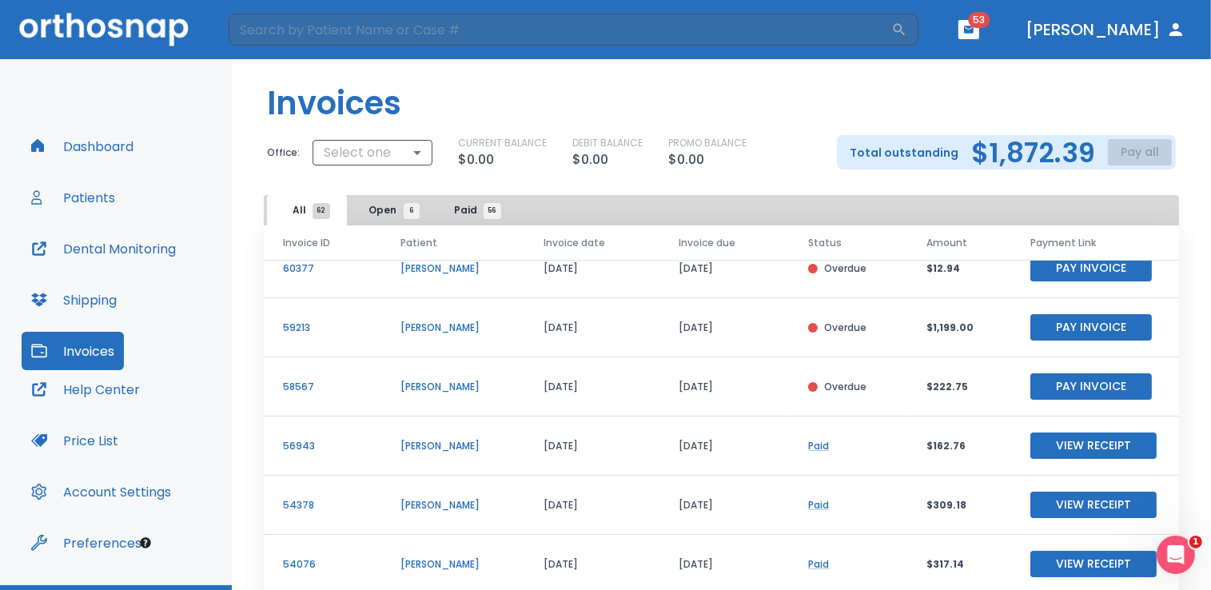
click at [1059, 324] on button "Pay Invoice" at bounding box center [1090, 327] width 121 height 26
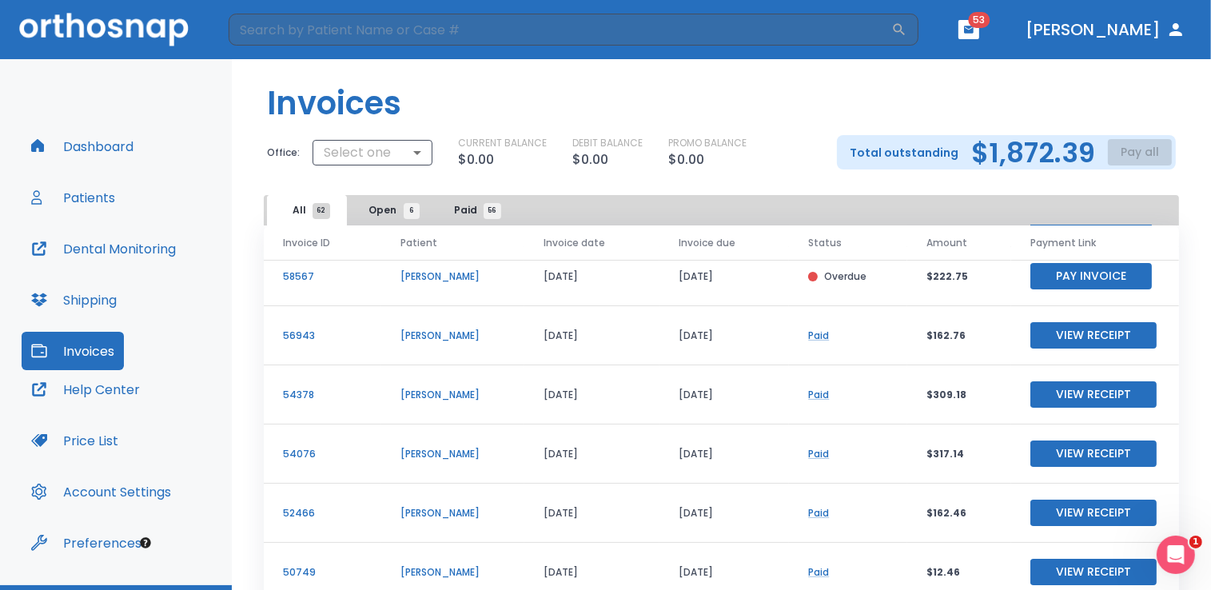
scroll to position [191, 0]
